Goal: Task Accomplishment & Management: Use online tool/utility

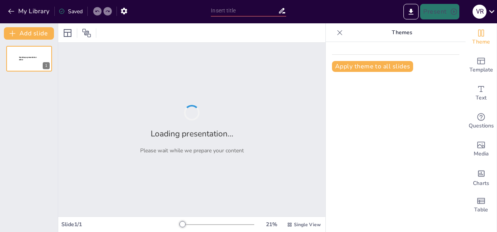
type input "Calidad de la Materia Prima en la Industria Alimentaria"
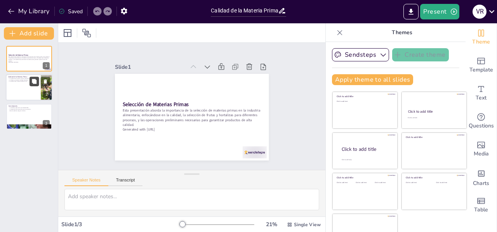
click at [34, 80] on icon at bounding box center [34, 81] width 5 height 5
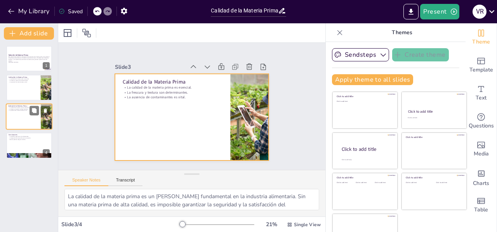
click at [29, 120] on div at bounding box center [29, 116] width 47 height 26
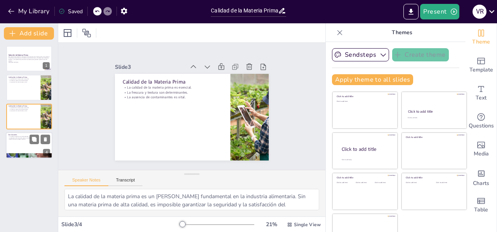
click at [29, 134] on p "Conclusiones" at bounding box center [29, 135] width 42 height 2
type textarea "La calidad y la selección de materias primas son esenciales para el éxito en la…"
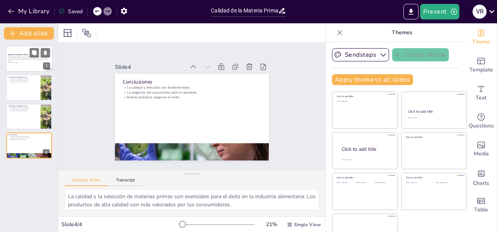
click at [37, 58] on p "Esta presentación aborda la importancia de la selección de materias primas en l…" at bounding box center [29, 59] width 42 height 6
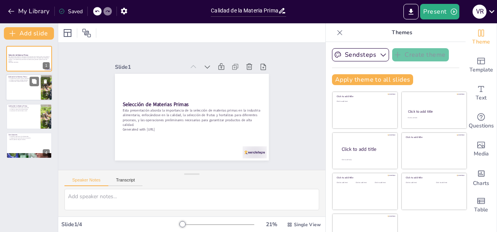
click at [25, 90] on div at bounding box center [29, 88] width 47 height 26
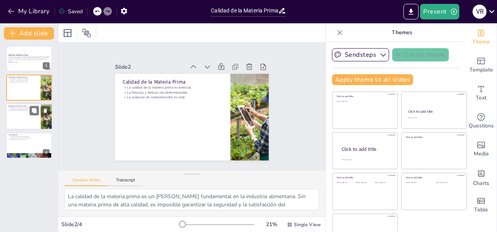
click at [23, 115] on div at bounding box center [29, 116] width 47 height 26
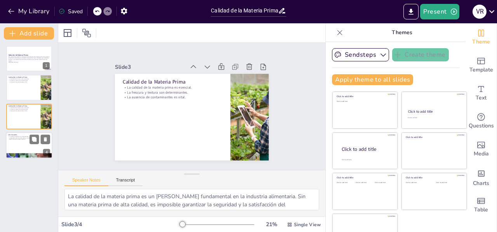
click at [23, 139] on p "Buenas prácticas aseguran el éxito." at bounding box center [29, 140] width 42 height 2
type textarea "La calidad y la selección de materias primas son esenciales para el éxito en la…"
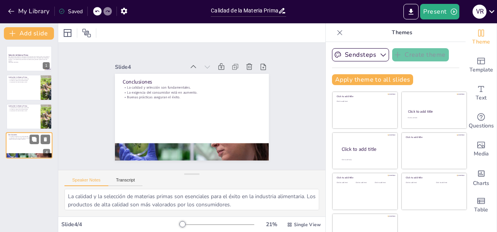
click at [23, 139] on p "Buenas prácticas aseguran el éxito." at bounding box center [29, 140] width 42 height 2
click at [28, 52] on div at bounding box center [29, 58] width 47 height 26
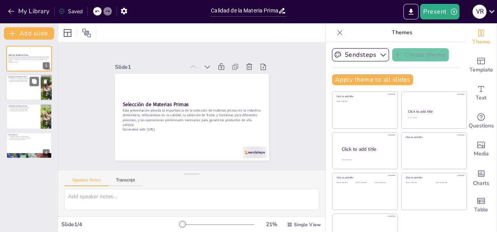
click at [19, 81] on p "La ausencia de contaminantes es vital." at bounding box center [23, 82] width 30 height 2
type textarea "La calidad de la materia prima es un [PERSON_NAME] fundamental en la industria …"
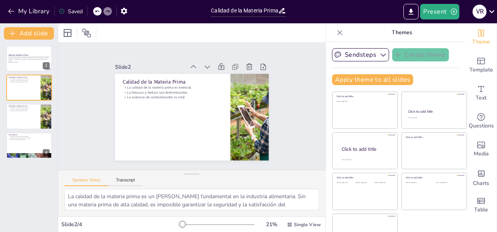
click at [124, 177] on div "Speaker Notes Transcript" at bounding box center [103, 181] width 78 height 10
click at [10, 7] on icon "button" at bounding box center [11, 11] width 8 height 8
